Goal: Task Accomplishment & Management: Use online tool/utility

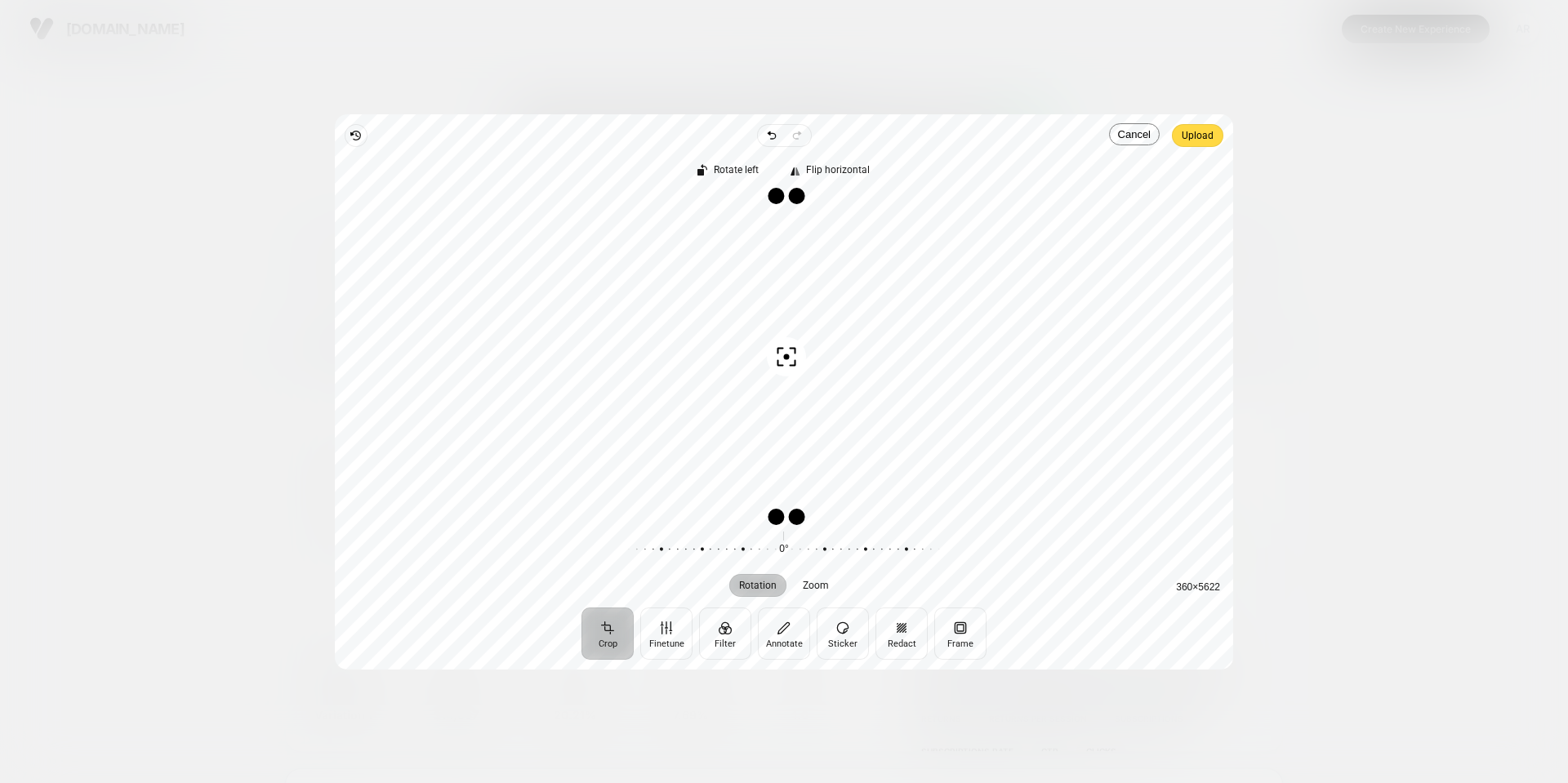
click at [1070, 329] on div "Recenter" at bounding box center [784, 355] width 873 height 321
drag, startPoint x: 799, startPoint y: 518, endPoint x: 844, endPoint y: 316, distance: 207.0
click at [844, 316] on div "Drag corner br" at bounding box center [841, 314] width 16 height 16
drag, startPoint x: 816, startPoint y: 287, endPoint x: 850, endPoint y: 575, distance: 290.0
click at [850, 575] on div "Rotate left Flip horizontal Recenter 360 × 651 Rotation Zoom 0° Reset" at bounding box center [784, 377] width 899 height 460
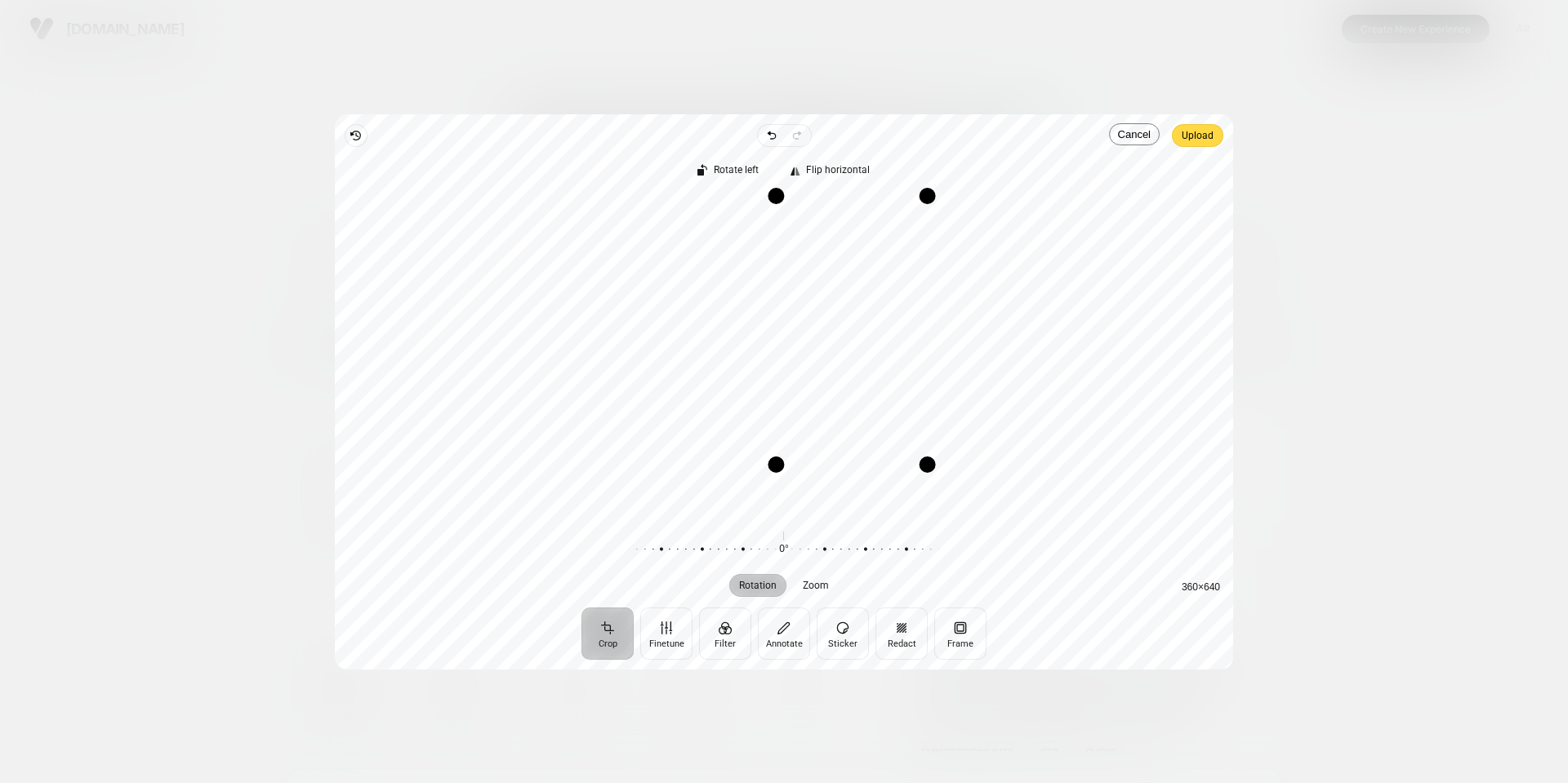
drag, startPoint x: 846, startPoint y: 319, endPoint x: 932, endPoint y: 469, distance: 172.9
click at [932, 469] on div "Drag corner br" at bounding box center [927, 464] width 16 height 16
drag, startPoint x: 870, startPoint y: 369, endPoint x: 872, endPoint y: 543, distance: 174.0
click at [872, 543] on div "Rotate left Flip horizontal Recenter 360 × 640 Rotation Zoom 0° Reset" at bounding box center [784, 377] width 899 height 460
click at [1197, 138] on span "Upload" at bounding box center [1197, 136] width 32 height 20
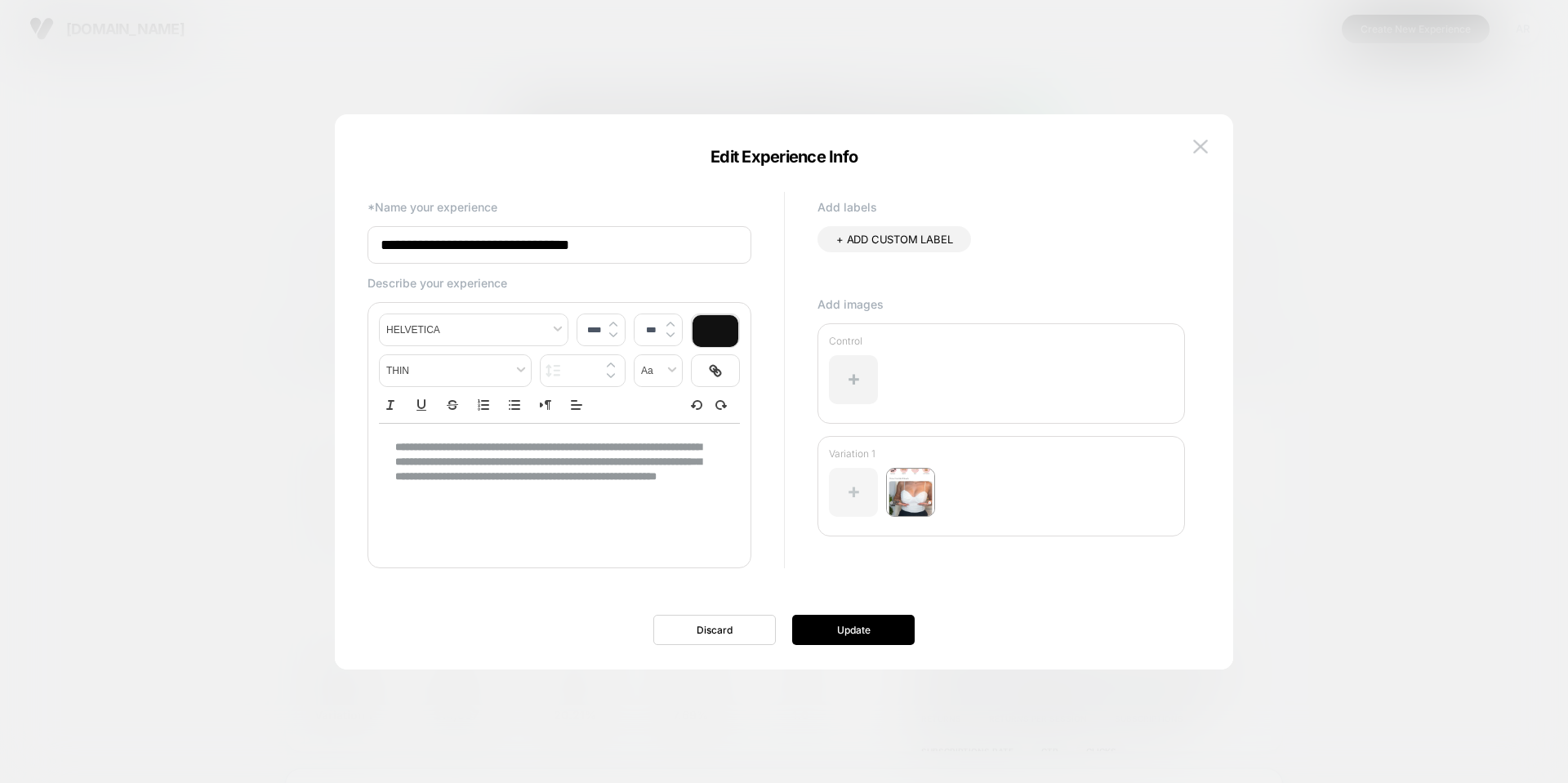
click at [872, 490] on div at bounding box center [853, 492] width 49 height 49
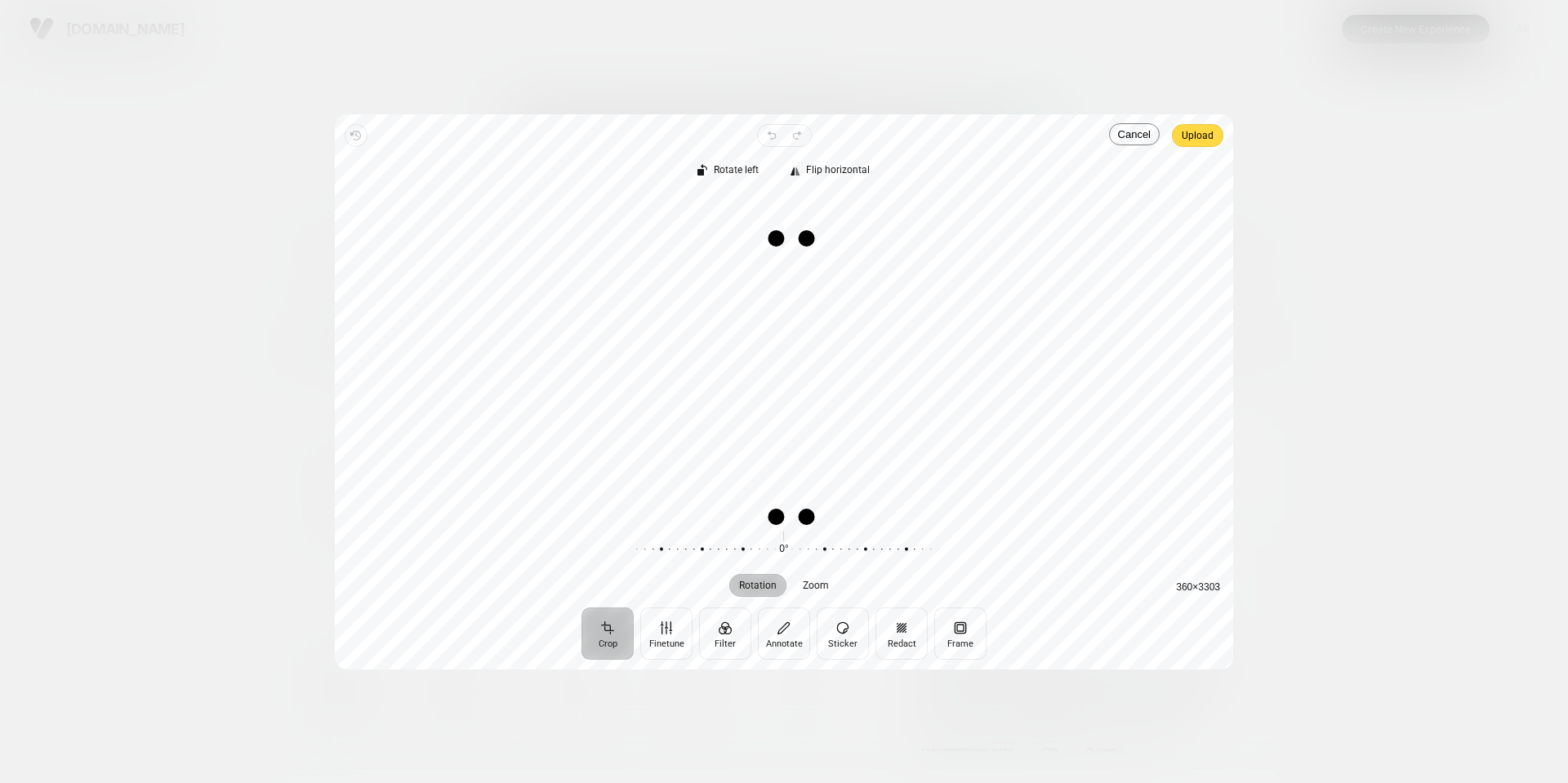
drag, startPoint x: 796, startPoint y: 201, endPoint x: 811, endPoint y: 243, distance: 44.6
click at [811, 243] on div "Drag corner tr" at bounding box center [807, 238] width 16 height 16
click at [814, 582] on span "Zoom" at bounding box center [816, 585] width 26 height 10
click at [791, 378] on circle "button" at bounding box center [792, 378] width 6 height 6
drag, startPoint x: 806, startPoint y: 518, endPoint x: 815, endPoint y: 325, distance: 193.2
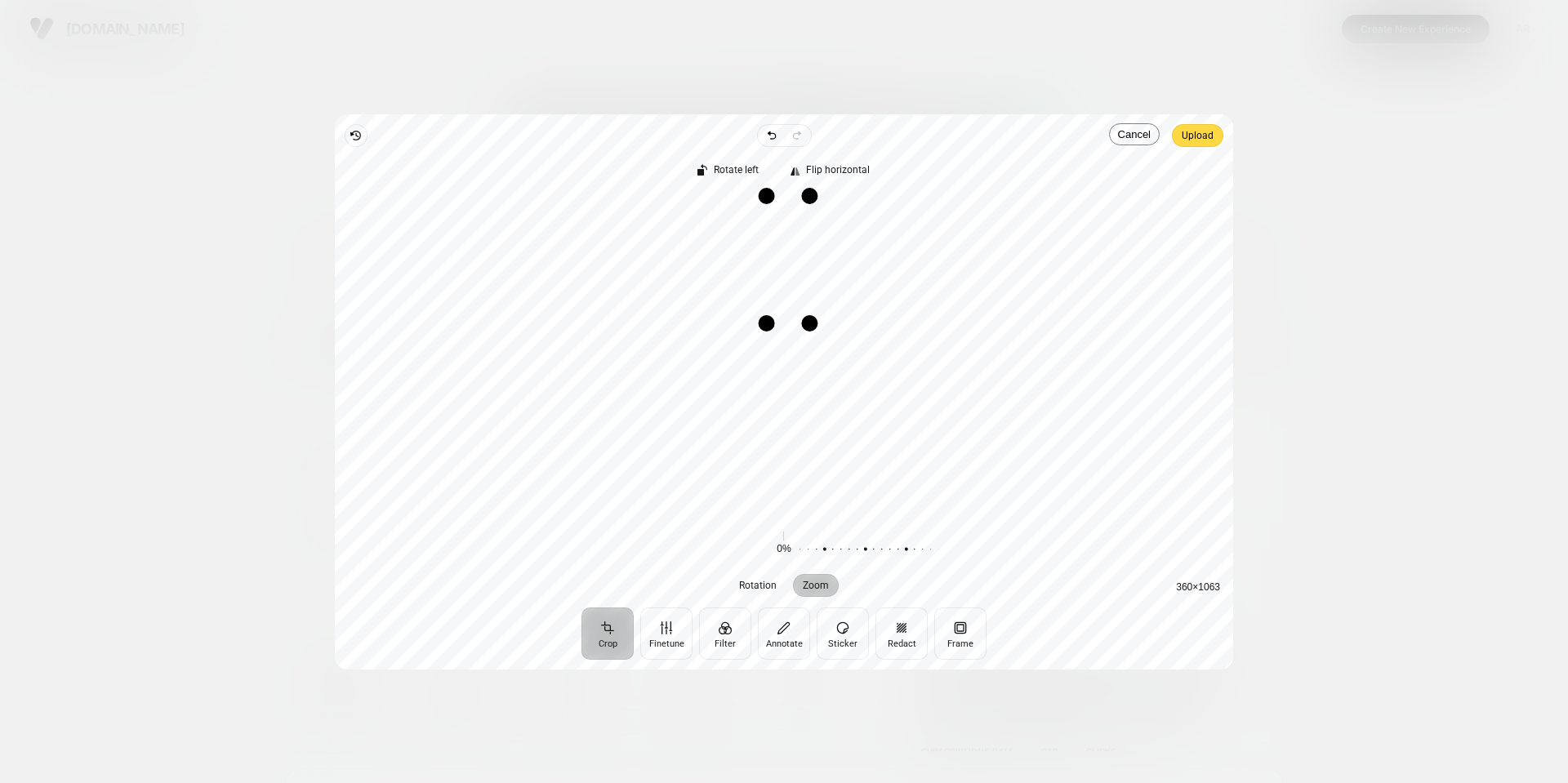
click at [815, 325] on div "Drag corner br" at bounding box center [809, 323] width 16 height 16
drag, startPoint x: 787, startPoint y: 263, endPoint x: 786, endPoint y: 307, distance: 44.0
click at [786, 307] on div "Recenter" at bounding box center [784, 355] width 873 height 321
drag, startPoint x: 813, startPoint y: 325, endPoint x: 950, endPoint y: 511, distance: 231.0
click at [947, 508] on div "Drag corner br" at bounding box center [939, 499] width 16 height 16
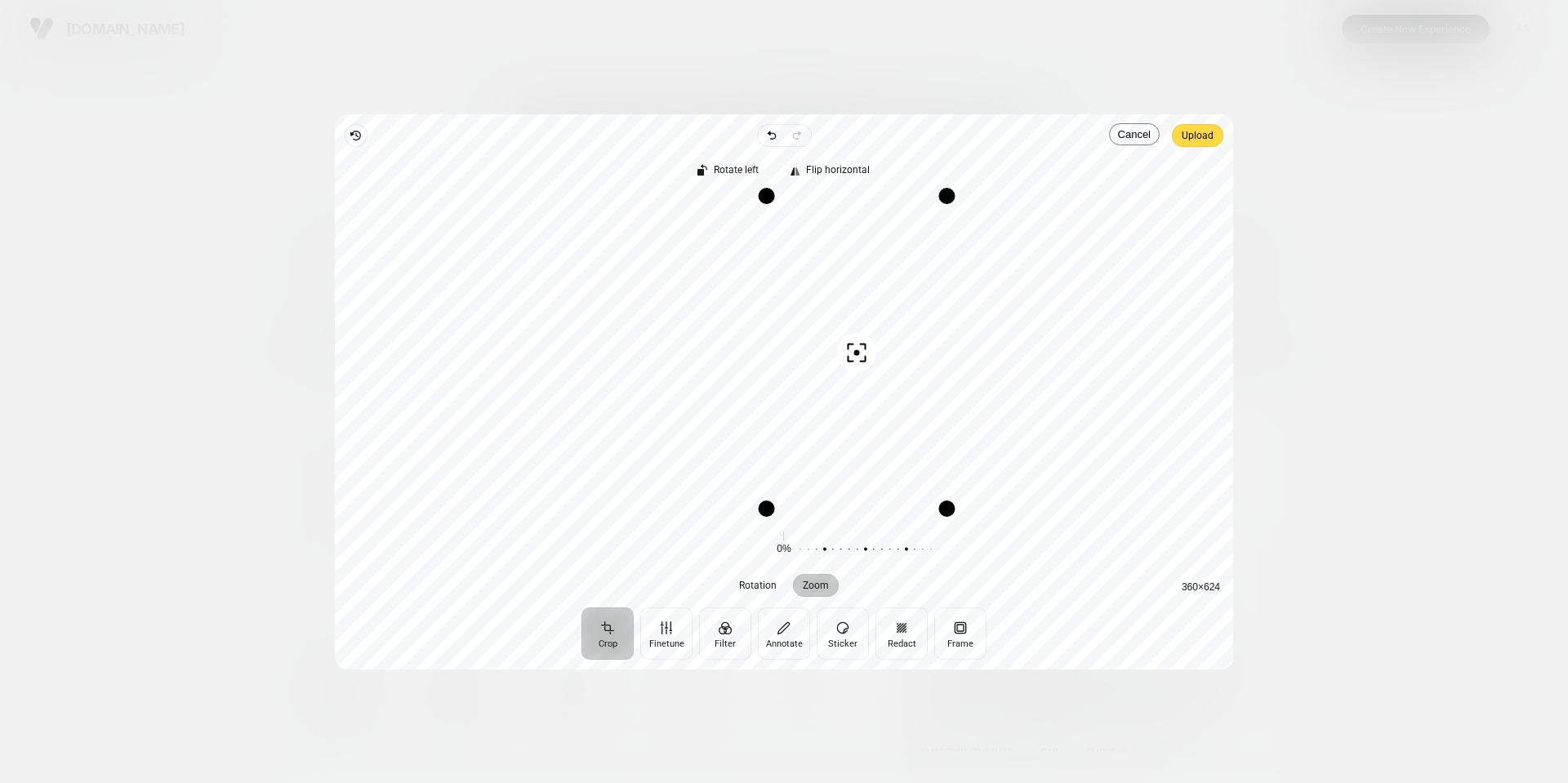
drag, startPoint x: 850, startPoint y: 296, endPoint x: 870, endPoint y: 582, distance: 286.7
click at [870, 582] on div "Rotate left Flip horizontal Recenter 360 × 624 Rotation Zoom 0° Reset 0% Reset" at bounding box center [784, 377] width 899 height 460
drag, startPoint x: 886, startPoint y: 255, endPoint x: 904, endPoint y: 565, distance: 310.5
click at [909, 601] on div "Rotate left Flip horizontal Recenter 360 × 624 Rotation Zoom 0° Reset 0% Reset" at bounding box center [784, 377] width 899 height 460
drag, startPoint x: 914, startPoint y: 251, endPoint x: 941, endPoint y: 536, distance: 286.3
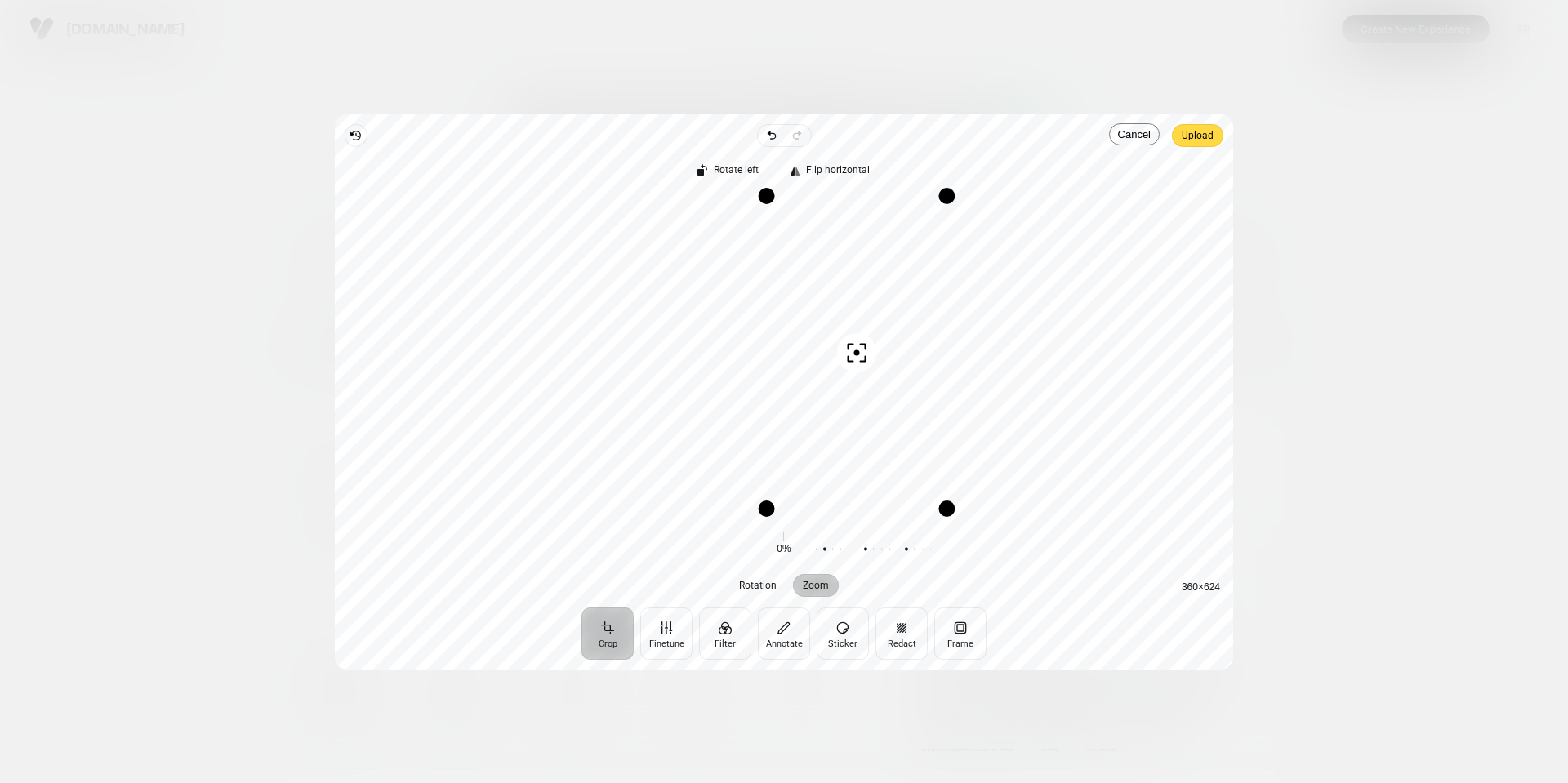
click at [940, 533] on div "Rotate left Flip horizontal Recenter 360 × 624 Rotation Zoom 0° Reset 0% Reset" at bounding box center [784, 377] width 899 height 460
drag, startPoint x: 923, startPoint y: 221, endPoint x: 935, endPoint y: 407, distance: 186.4
click at [935, 407] on div "Recenter" at bounding box center [784, 355] width 873 height 321
drag, startPoint x: 904, startPoint y: 278, endPoint x: 910, endPoint y: 359, distance: 81.2
click at [910, 359] on div "Recenter" at bounding box center [784, 355] width 873 height 321
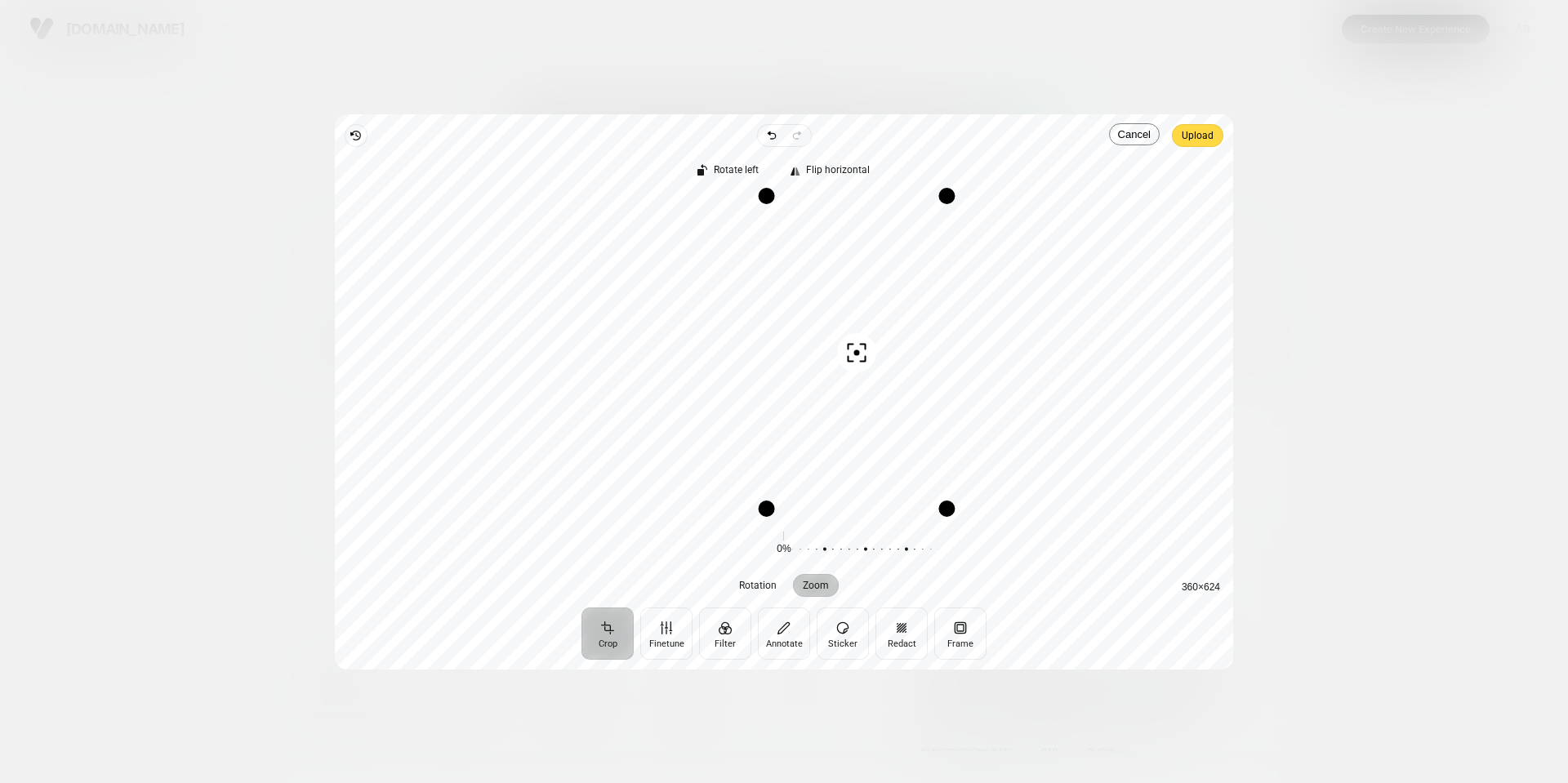
click at [910, 354] on div "Recenter" at bounding box center [784, 355] width 873 height 321
click at [1195, 136] on span "Upload" at bounding box center [1197, 136] width 32 height 20
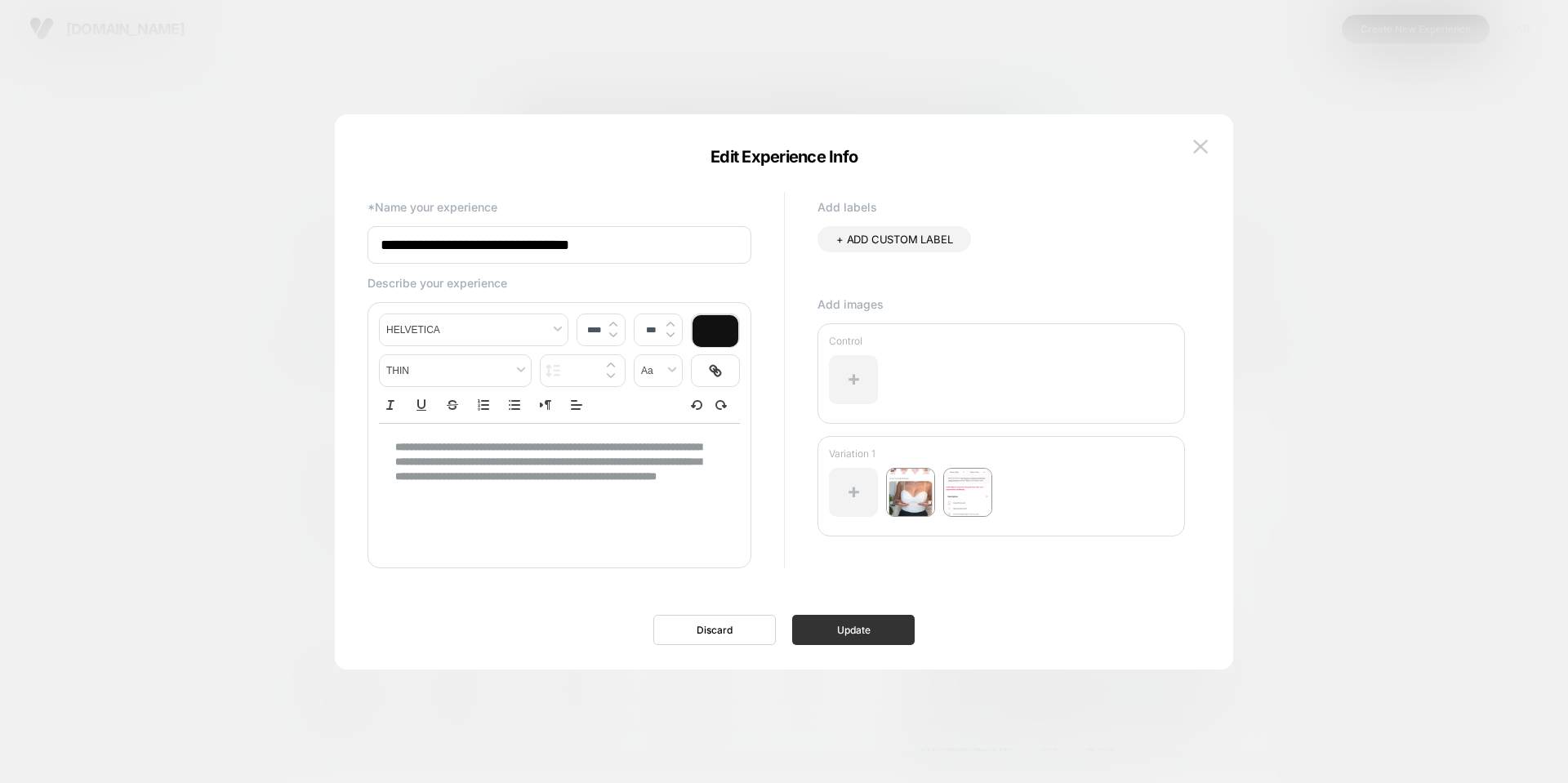
click at [893, 615] on button "Update" at bounding box center [854, 630] width 122 height 31
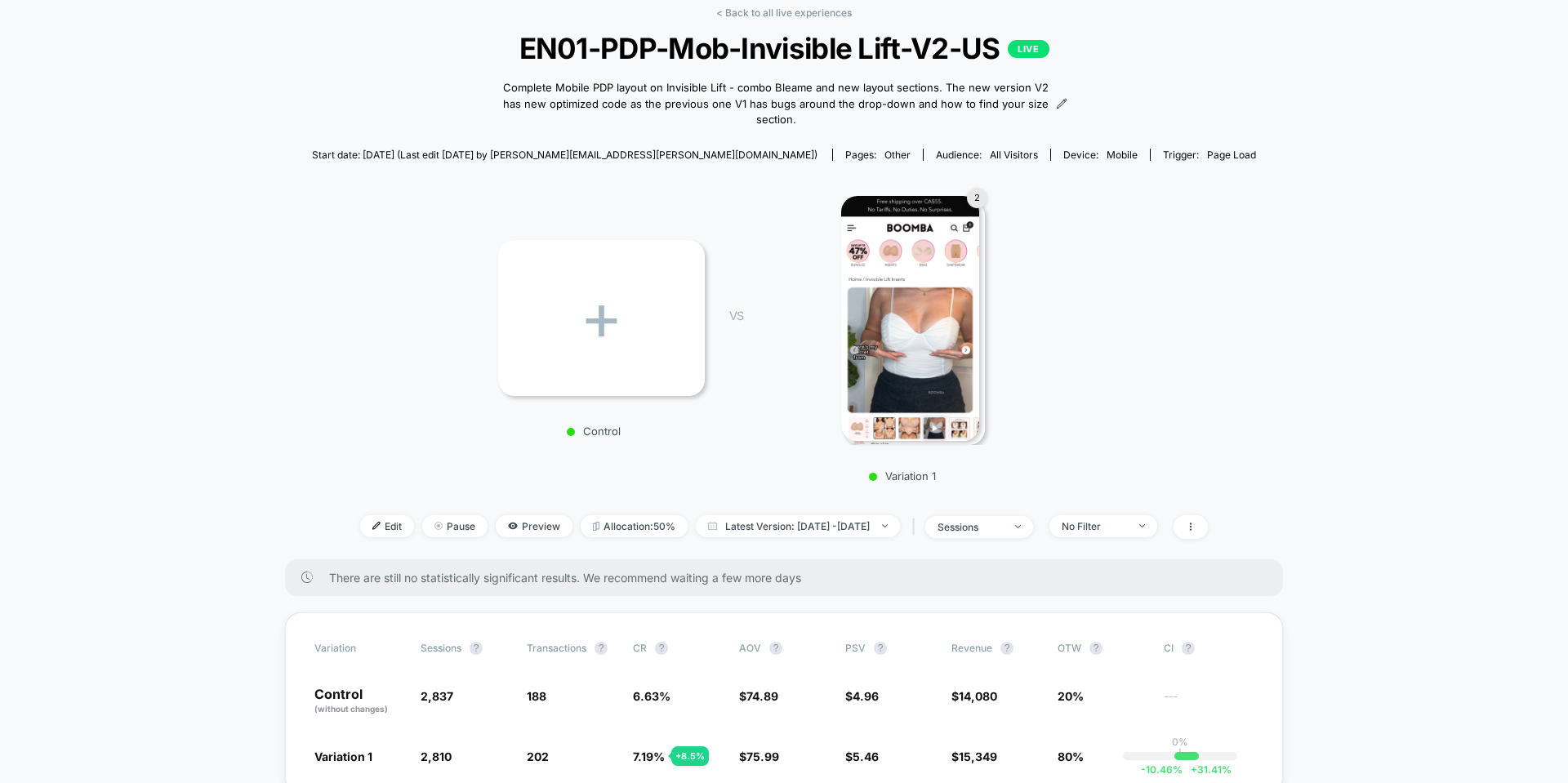
scroll to position [245, 0]
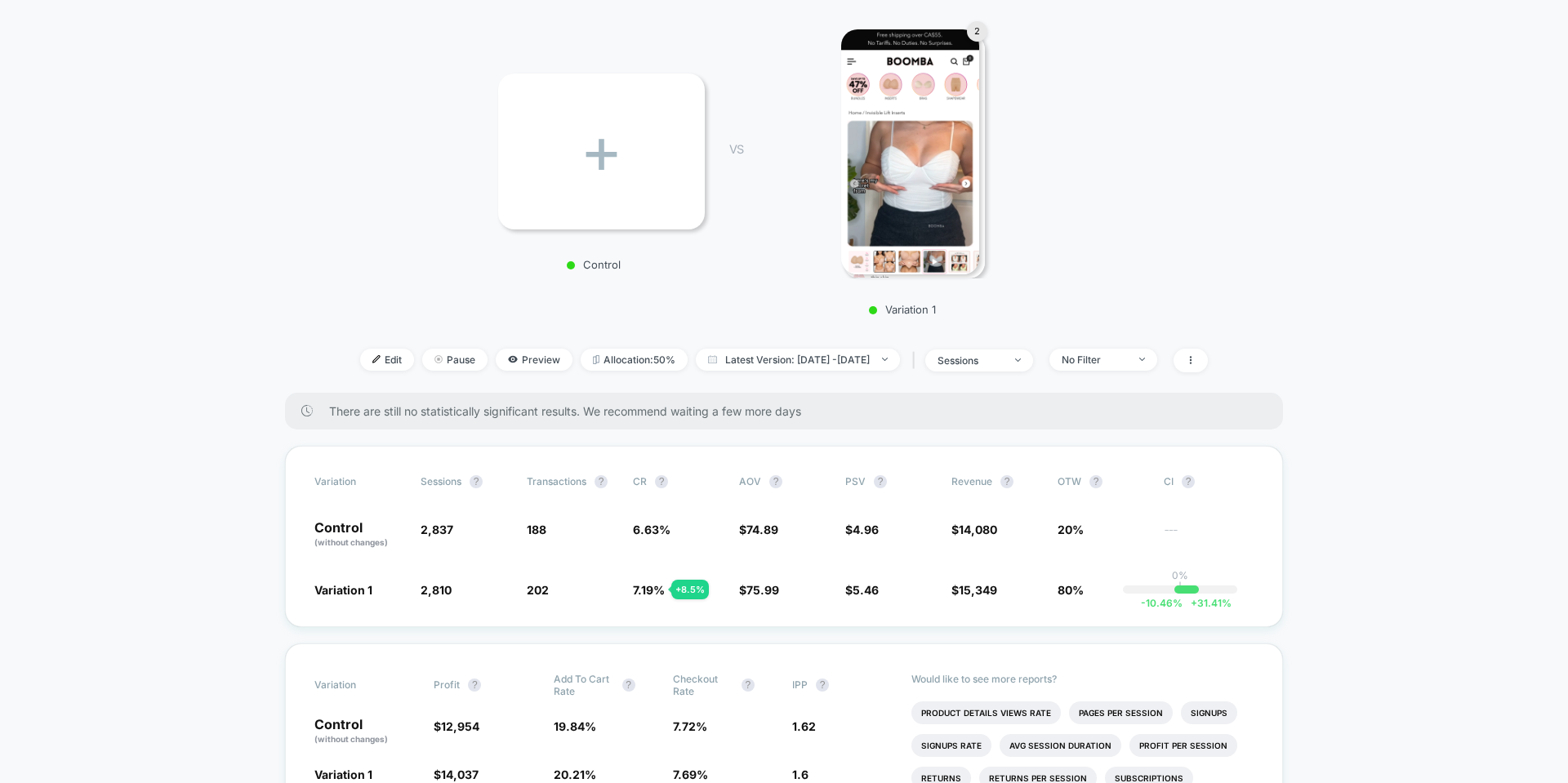
click at [922, 189] on img at bounding box center [910, 152] width 138 height 245
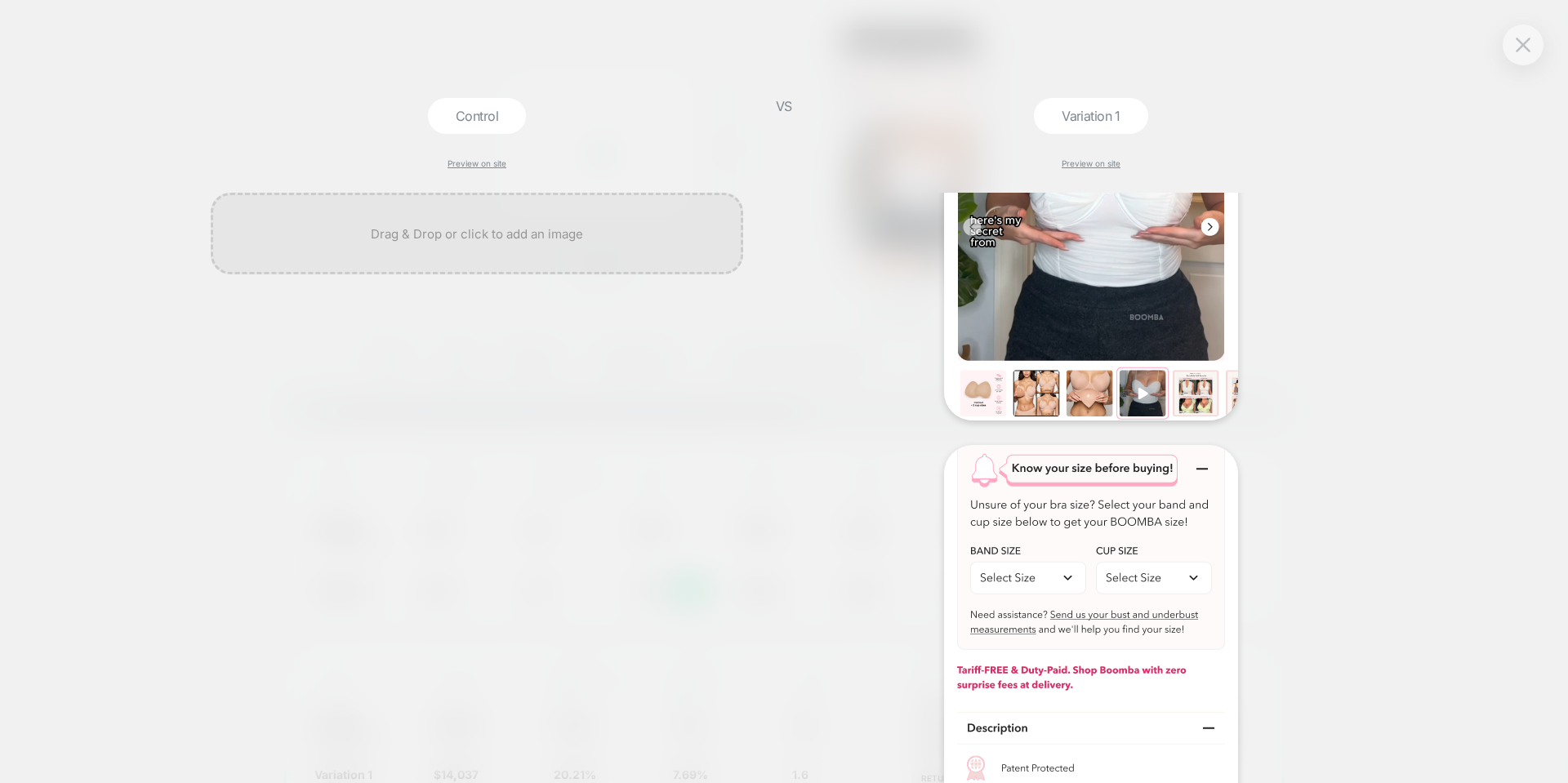
scroll to position [205, 0]
